Goal: Navigation & Orientation: Find specific page/section

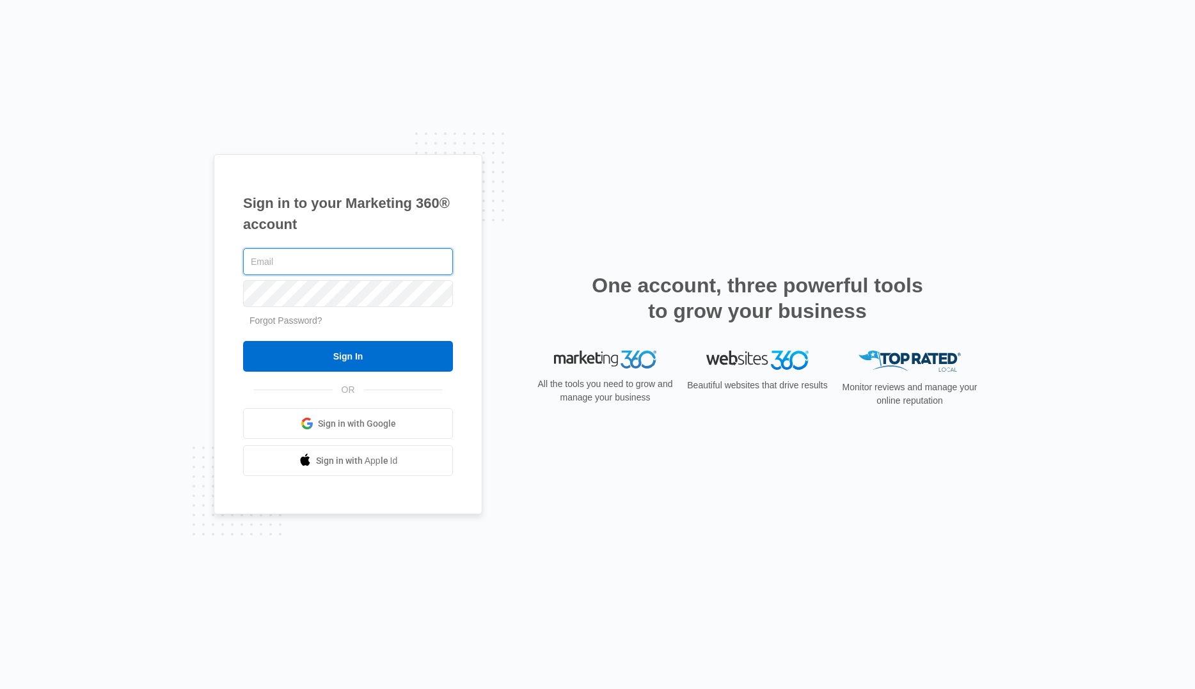
drag, startPoint x: 301, startPoint y: 260, endPoint x: 314, endPoint y: 274, distance: 18.6
click at [301, 260] on input "text" at bounding box center [348, 261] width 210 height 27
type input "[PERSON_NAME][EMAIL_ADDRESS][PERSON_NAME][DOMAIN_NAME]"
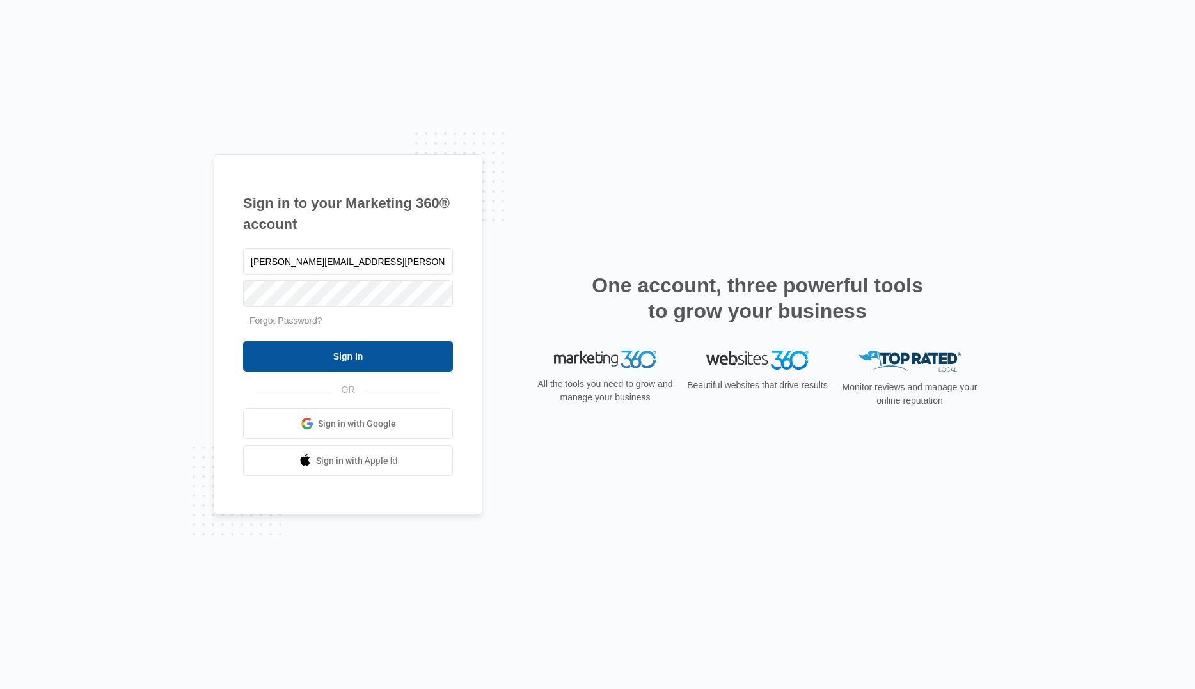
click at [347, 356] on input "Sign In" at bounding box center [348, 356] width 210 height 31
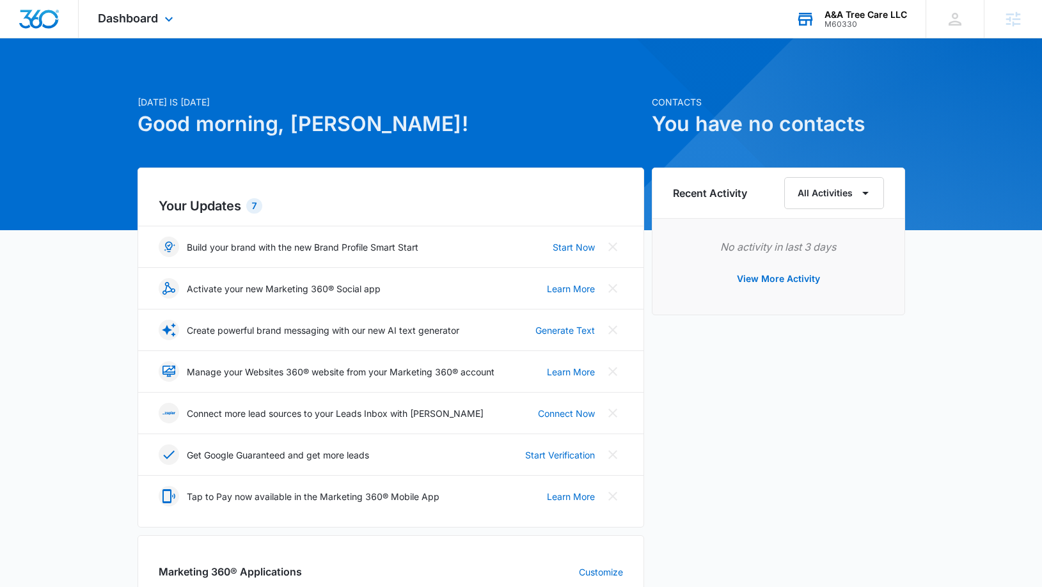
click at [848, 21] on div "M60330" at bounding box center [866, 24] width 83 height 9
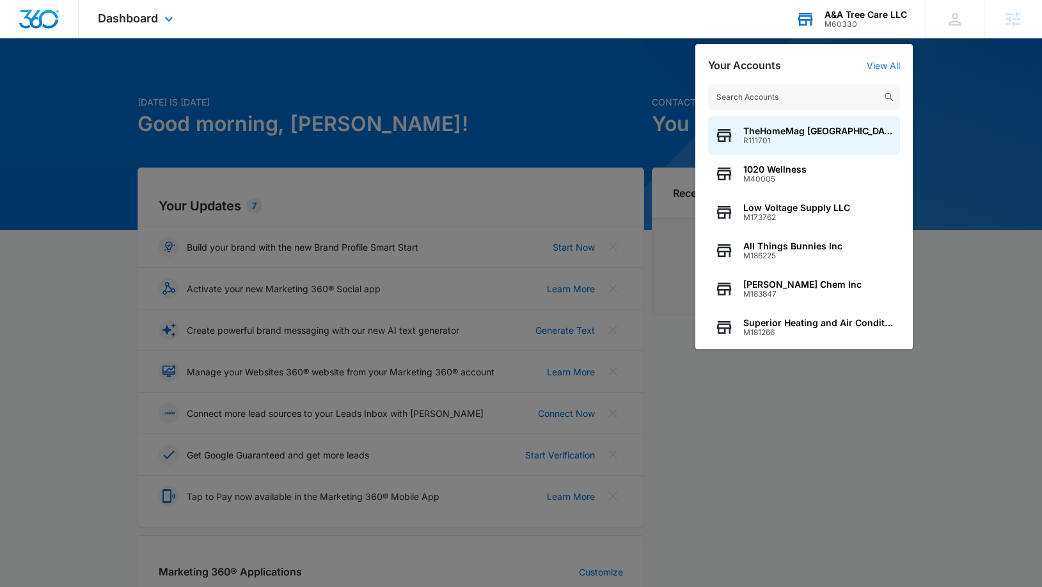
click at [760, 110] on div "TheHomeMag [GEOGRAPHIC_DATA] R111701 1020 Wellness M40005 Low Voltage Supply LL…" at bounding box center [805, 211] width 218 height 278
click at [758, 102] on input "text" at bounding box center [804, 97] width 192 height 26
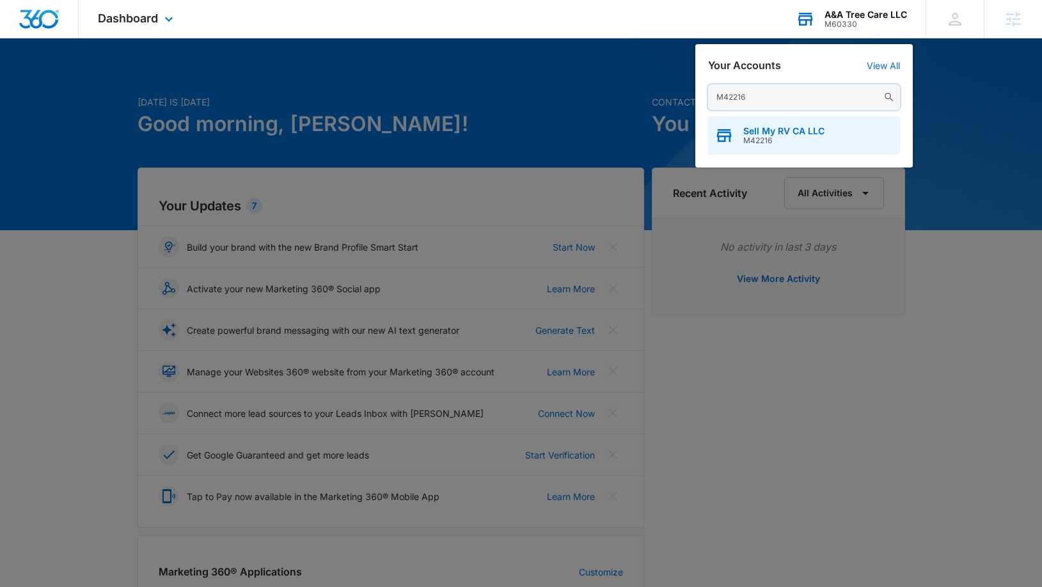
type input "M42216"
click at [820, 132] on span "Sell My RV CA LLC" at bounding box center [784, 131] width 81 height 10
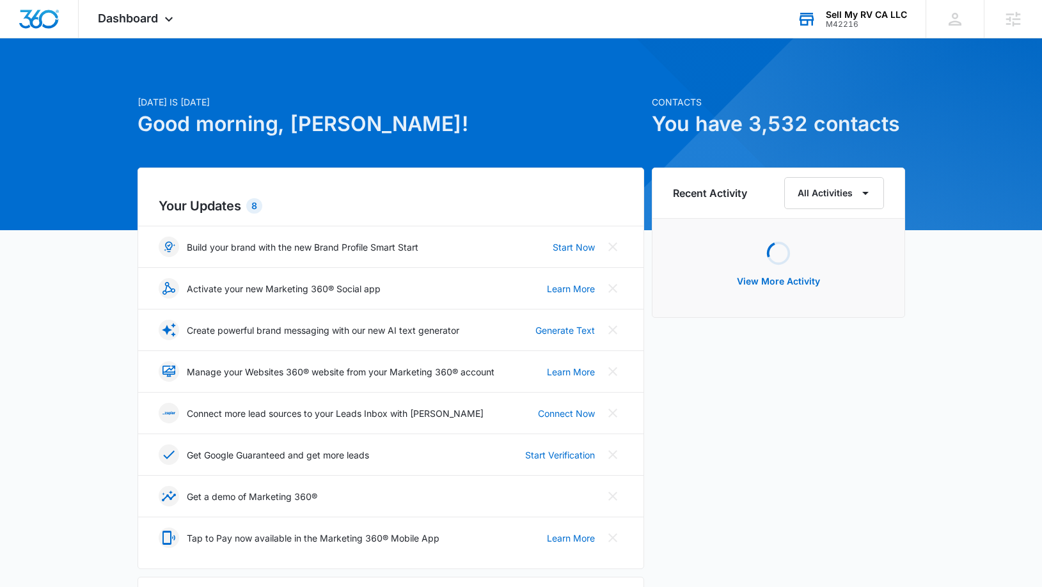
drag, startPoint x: 125, startPoint y: 29, endPoint x: 124, endPoint y: 40, distance: 10.3
click at [124, 36] on div "Dashboard Apps Reputation Websites Forms CRM Email Social Shop Content Ads Inte…" at bounding box center [137, 19] width 117 height 38
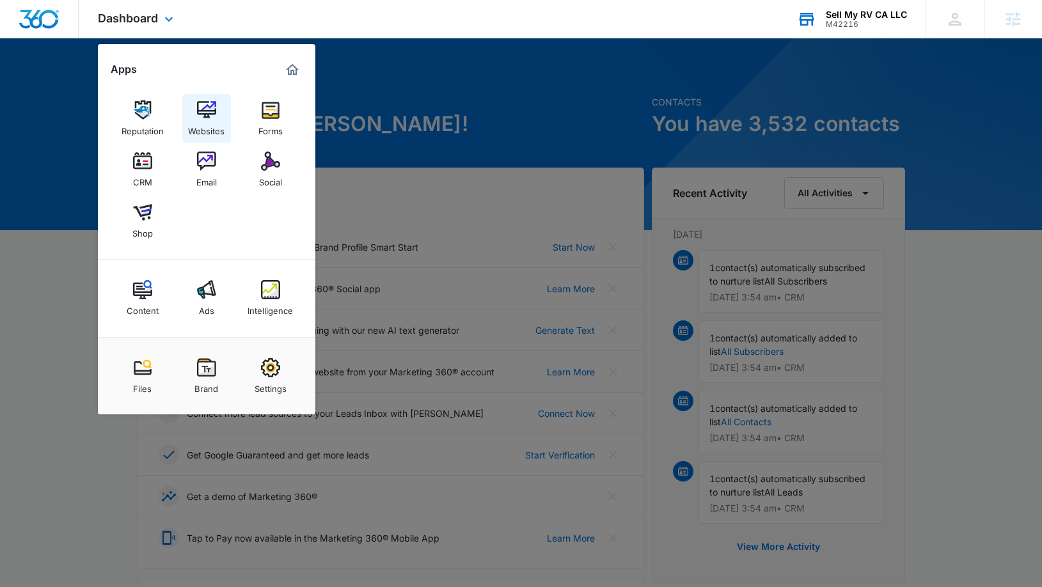
click at [201, 106] on img at bounding box center [206, 109] width 19 height 19
